Goal: Transaction & Acquisition: Purchase product/service

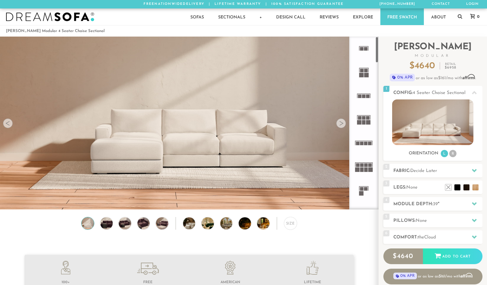
click at [364, 170] on icon at bounding box center [364, 167] width 24 height 24
click at [363, 144] on rect at bounding box center [362, 144] width 4 height 4
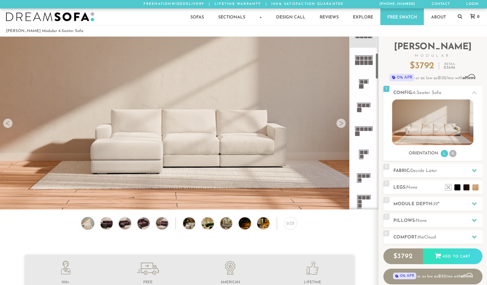
scroll to position [120, 0]
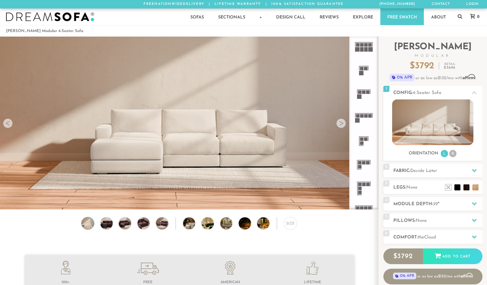
click at [365, 116] on rect at bounding box center [366, 116] width 4 height 4
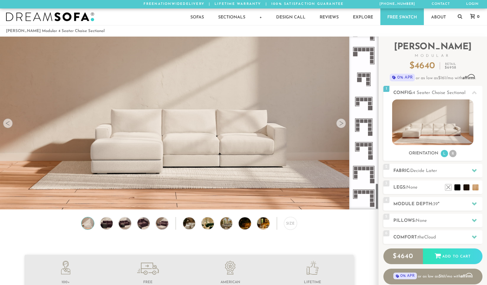
scroll to position [963, 0]
click at [365, 192] on rect at bounding box center [364, 192] width 4 height 4
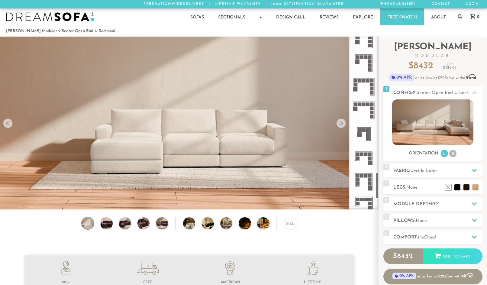
scroll to position [891, 0]
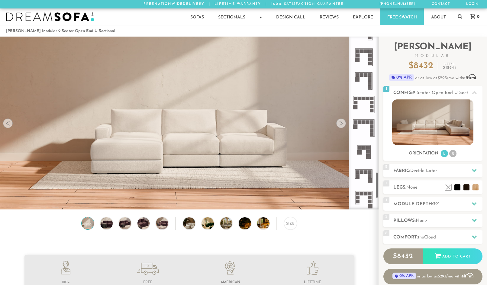
click at [365, 121] on rect at bounding box center [364, 122] width 4 height 4
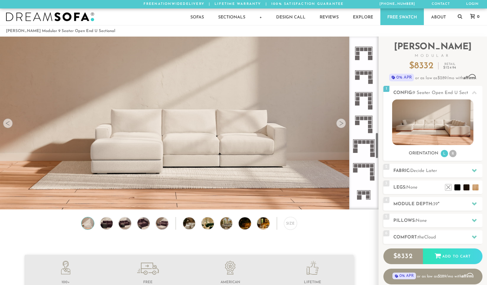
scroll to position [614, 0]
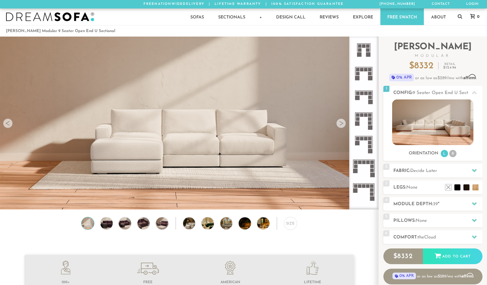
click at [371, 188] on icon at bounding box center [364, 192] width 24 height 24
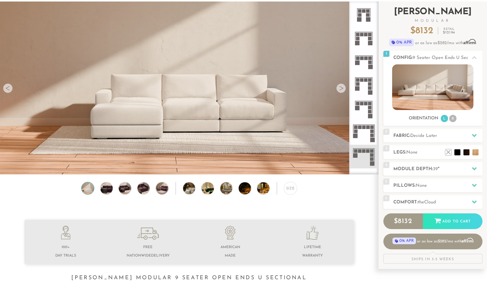
scroll to position [37, 0]
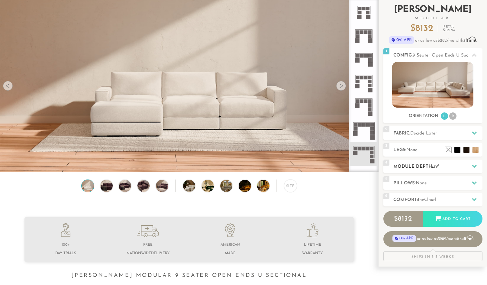
click at [452, 170] on h2 "Module Depth: 39 "" at bounding box center [438, 166] width 89 height 7
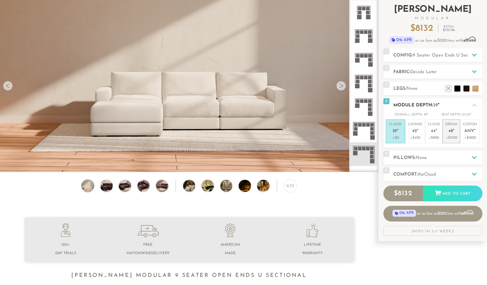
click at [450, 130] on span "48" at bounding box center [451, 131] width 5 height 5
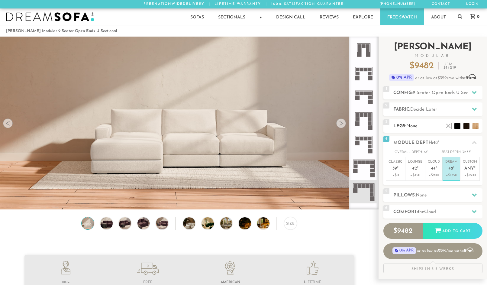
scroll to position [0, 0]
click at [476, 143] on icon at bounding box center [474, 142] width 5 height 3
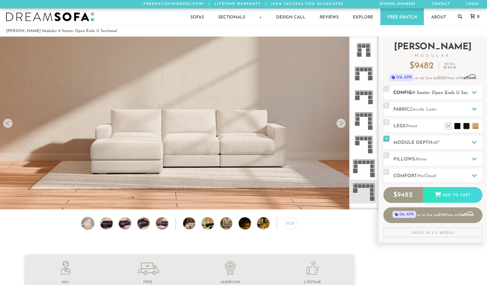
click at [474, 91] on icon at bounding box center [474, 92] width 5 height 5
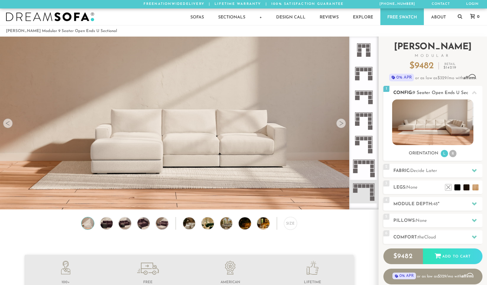
click at [454, 152] on li "R" at bounding box center [453, 153] width 7 height 7
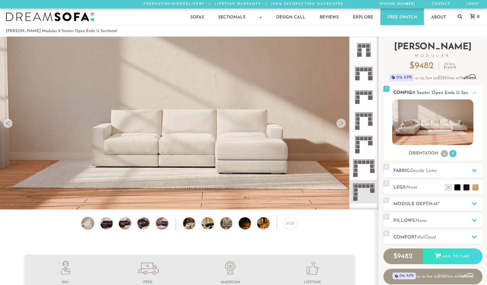
click at [444, 155] on li "L" at bounding box center [444, 153] width 7 height 7
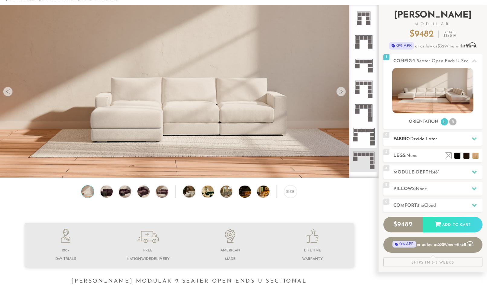
scroll to position [37, 0]
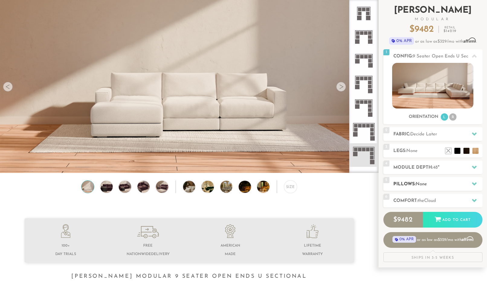
click at [438, 186] on h2 "Pillows: None" at bounding box center [438, 184] width 89 height 7
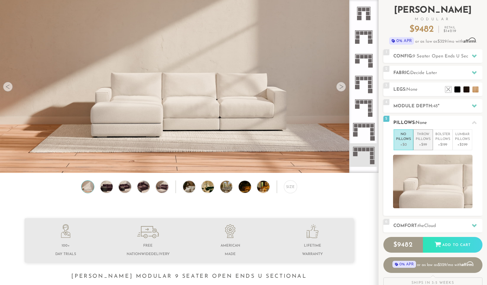
click at [420, 140] on p "Throw Pillows" at bounding box center [423, 137] width 15 height 10
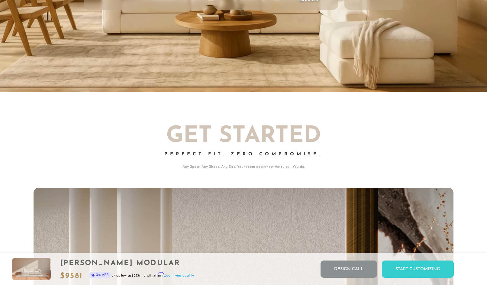
scroll to position [0, 0]
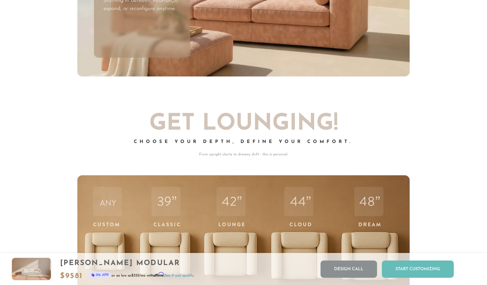
click at [413, 271] on div "Start Customizing" at bounding box center [418, 269] width 72 height 17
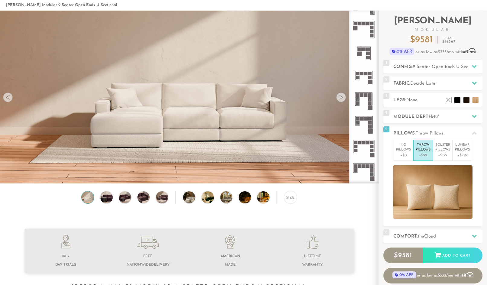
scroll to position [30, 0]
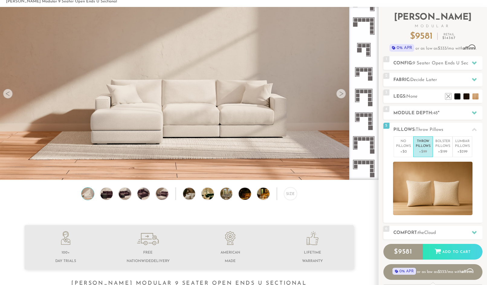
click at [361, 171] on icon at bounding box center [364, 168] width 24 height 24
click at [473, 61] on icon at bounding box center [474, 62] width 5 height 5
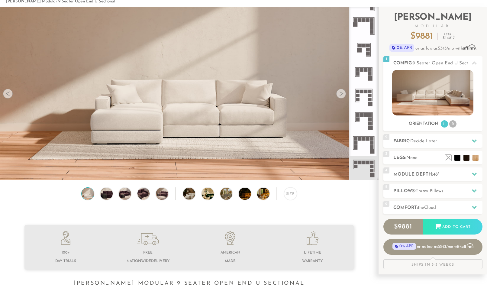
click at [368, 142] on icon at bounding box center [364, 145] width 24 height 24
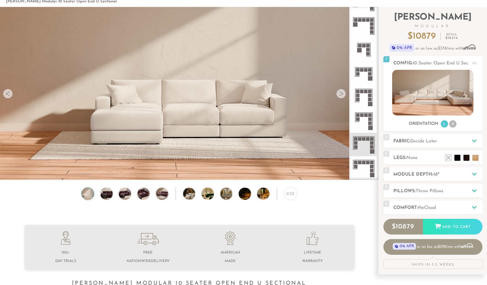
click at [361, 166] on icon at bounding box center [364, 168] width 24 height 24
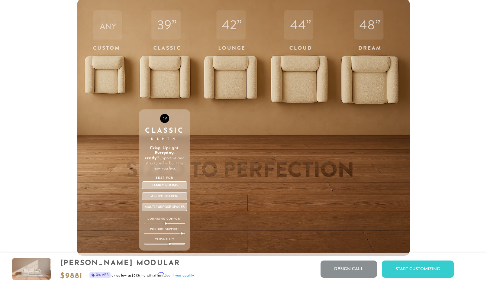
scroll to position [2132, 0]
